Goal: Find specific page/section: Find specific page/section

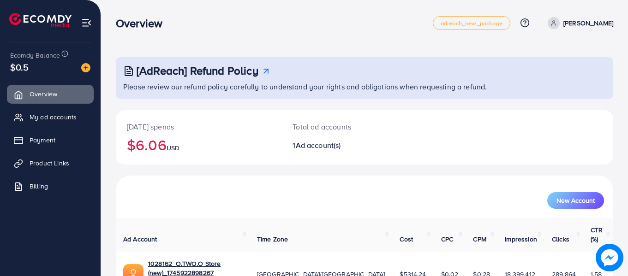
scroll to position [41, 0]
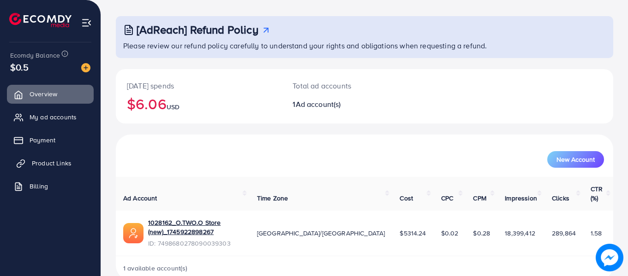
click at [32, 161] on span "Product Links" at bounding box center [52, 163] width 40 height 9
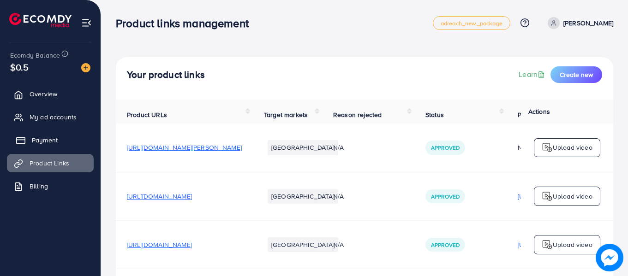
click at [42, 137] on span "Payment" at bounding box center [45, 140] width 26 height 9
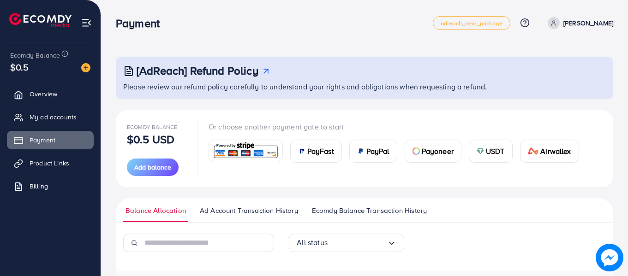
scroll to position [122, 0]
